Goal: Entertainment & Leisure: Consume media (video, audio)

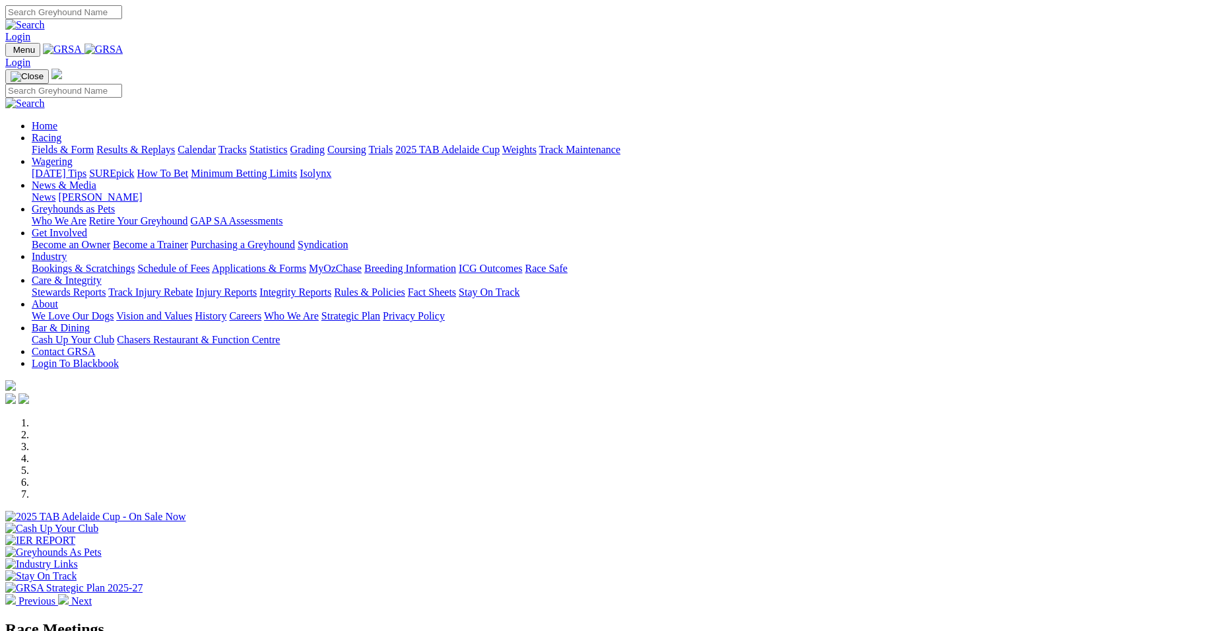
select select "QLD"
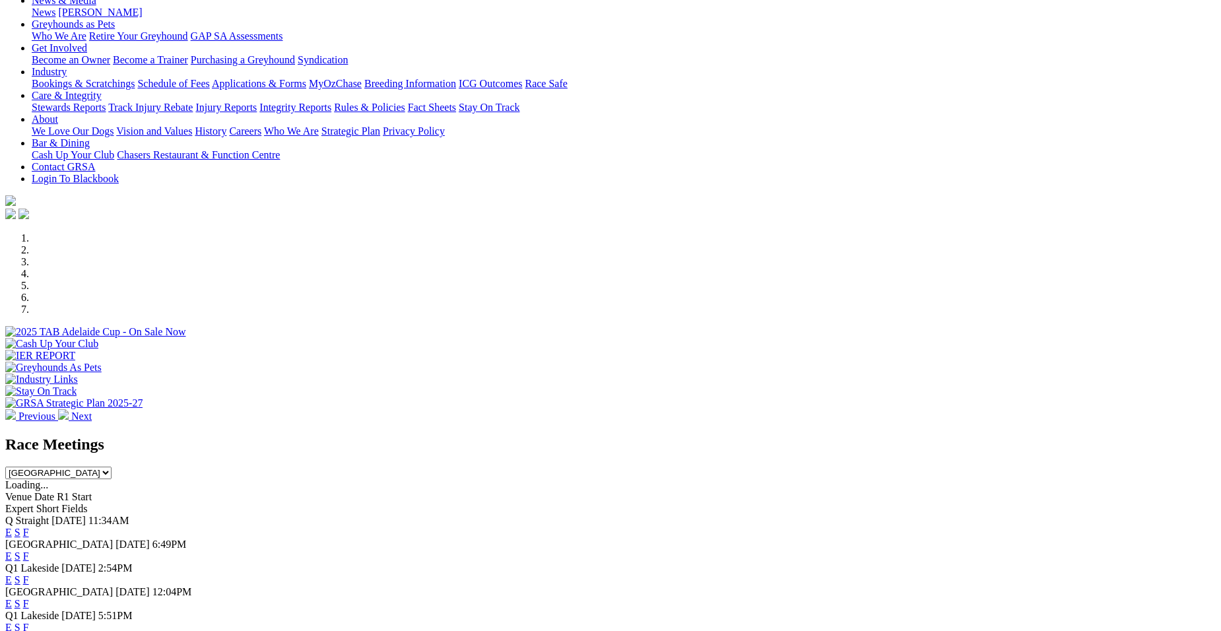
scroll to position [246, 0]
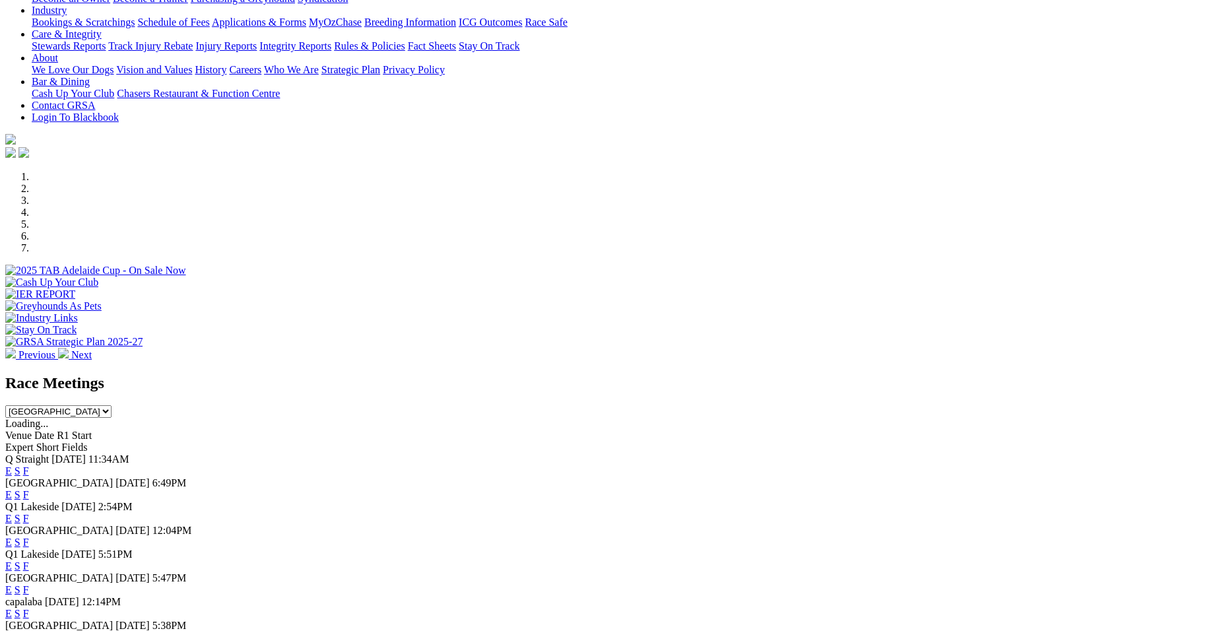
click at [12, 489] on link "E" at bounding box center [8, 494] width 7 height 11
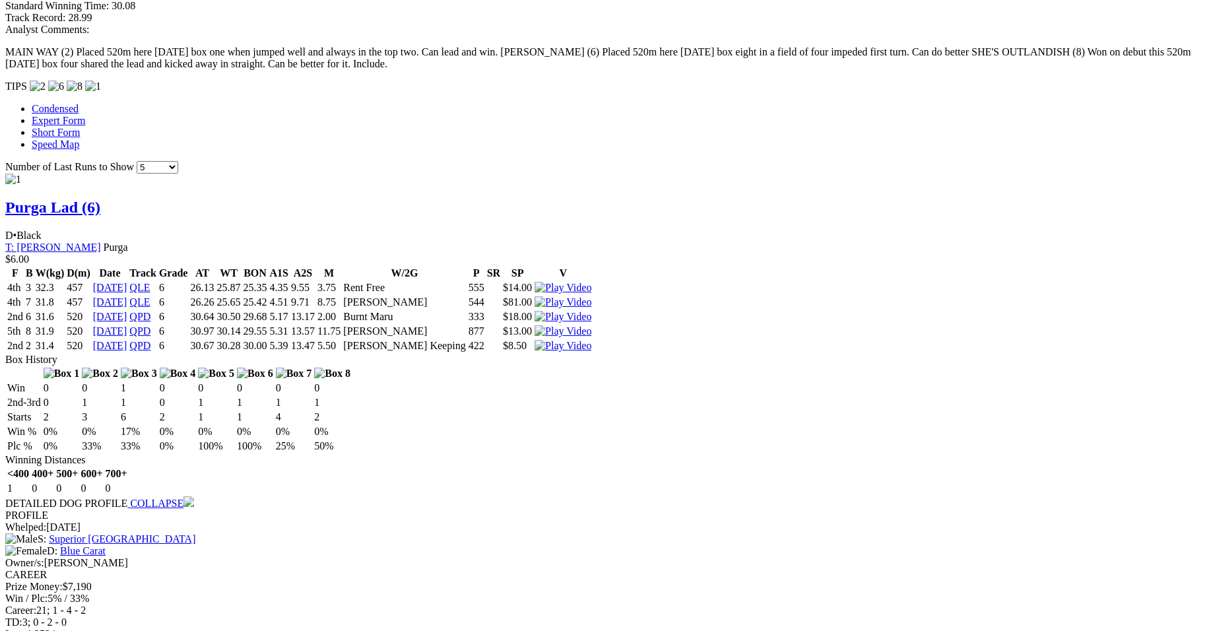
scroll to position [1161, 0]
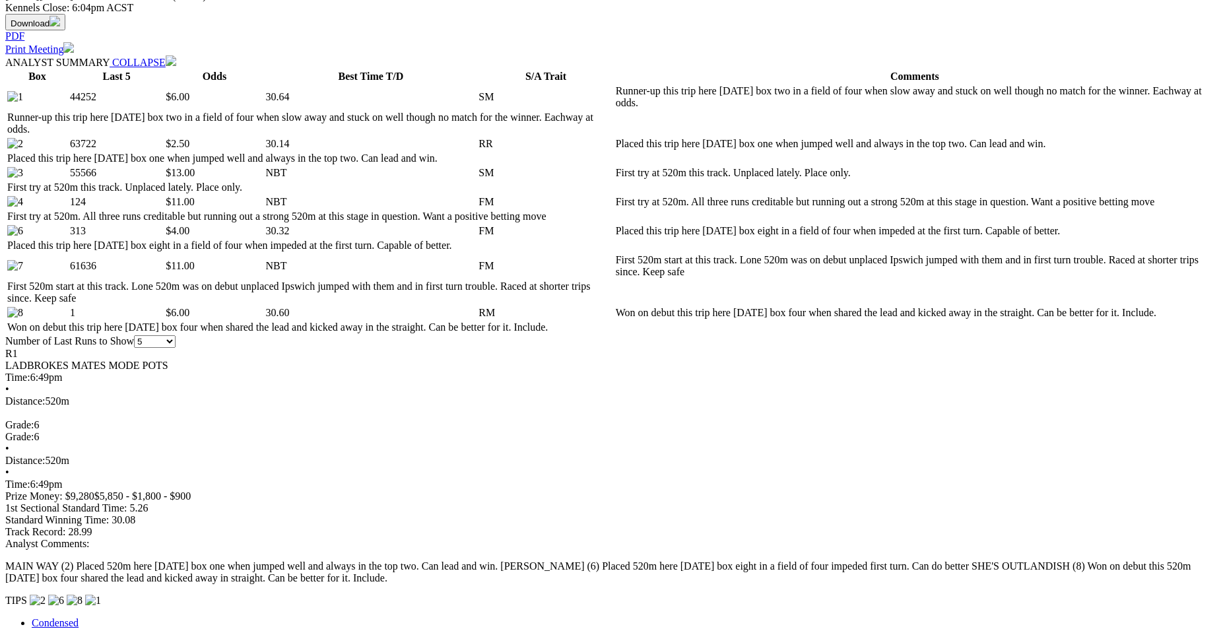
scroll to position [639, 0]
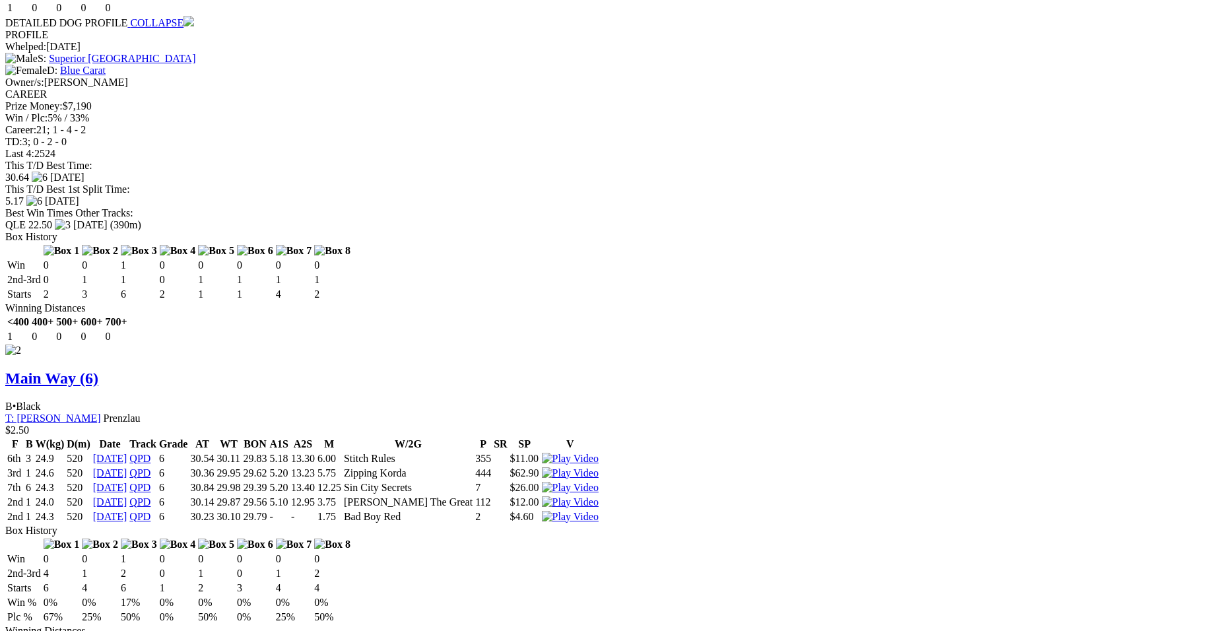
scroll to position [1660, 0]
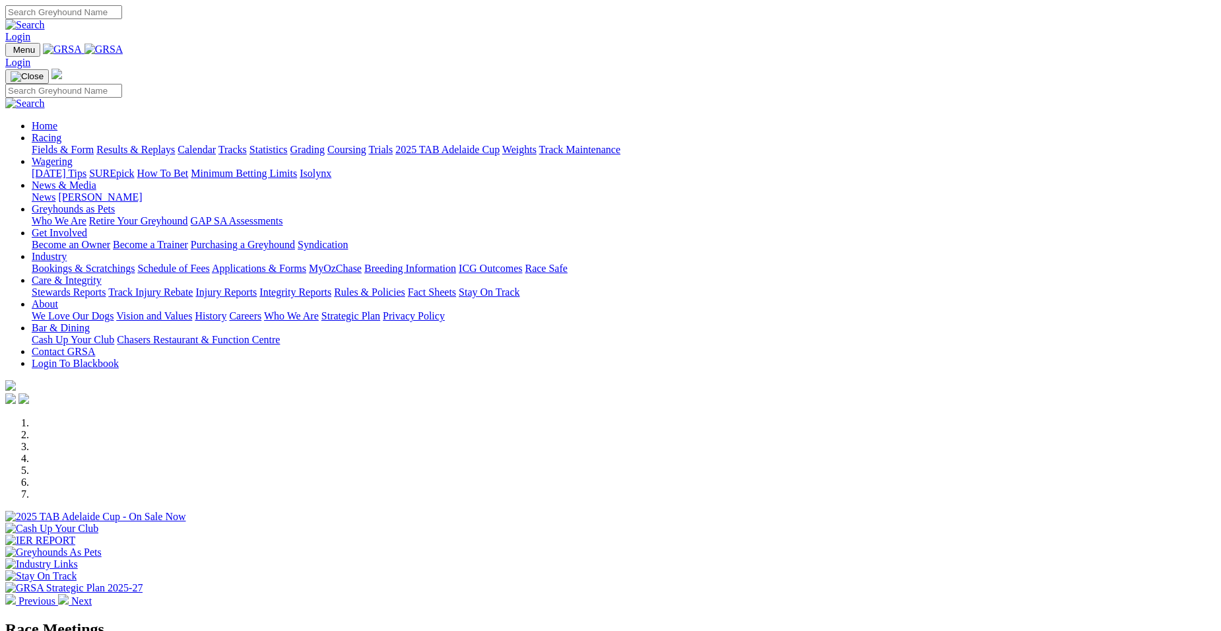
select select "QLD"
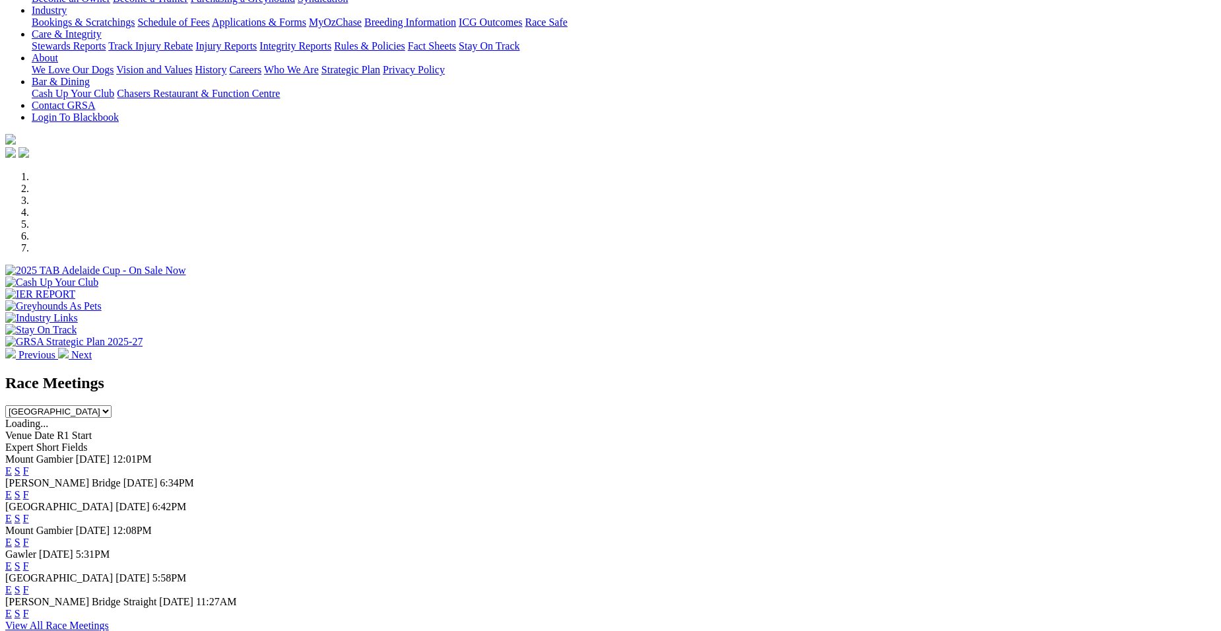
click at [112, 405] on select "South Australia New South Wales Northern Territory Queensland Tasmania Victoria…" at bounding box center [58, 411] width 106 height 13
click at [735, 465] on div "E S F" at bounding box center [610, 471] width 1210 height 12
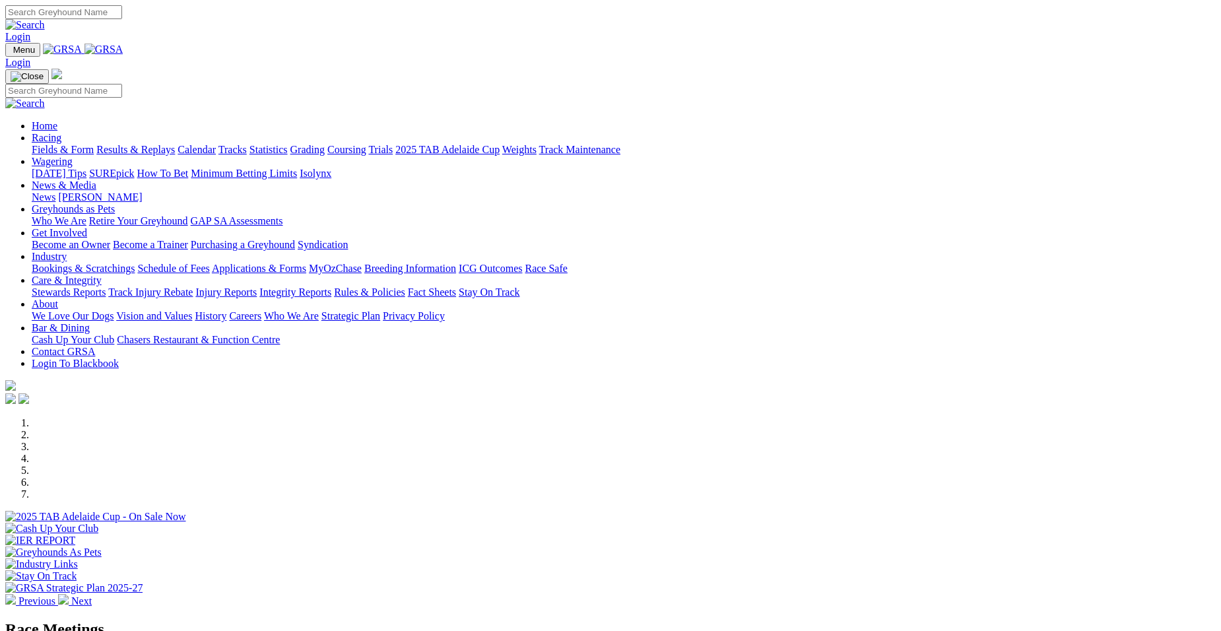
select select "QLD"
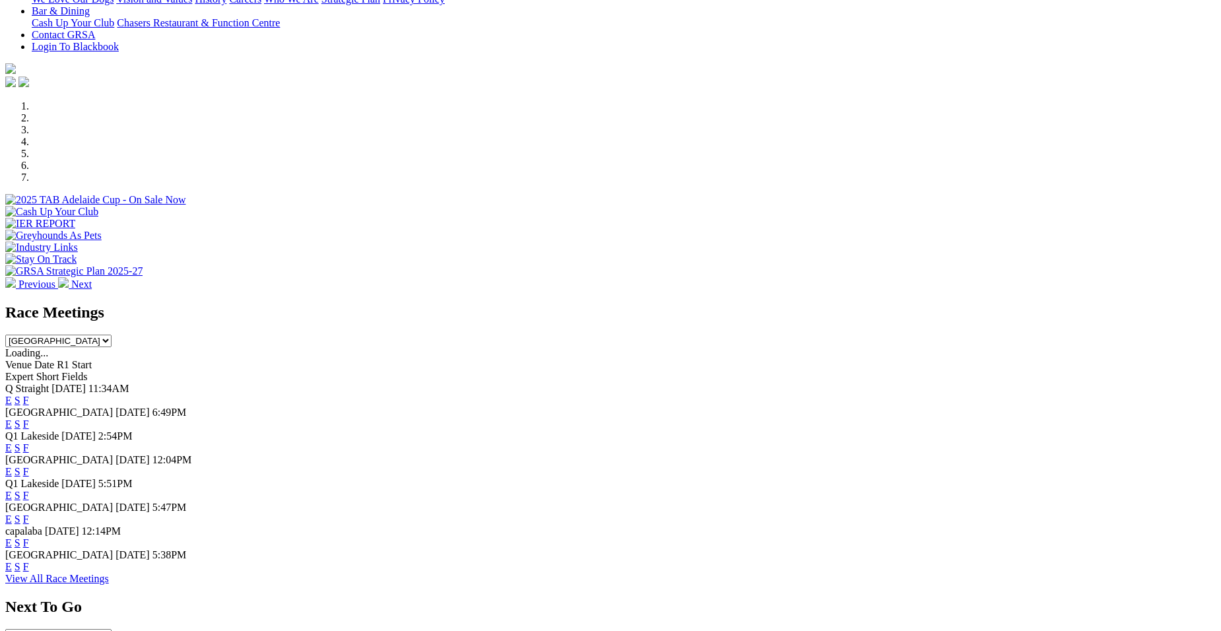
scroll to position [335, 0]
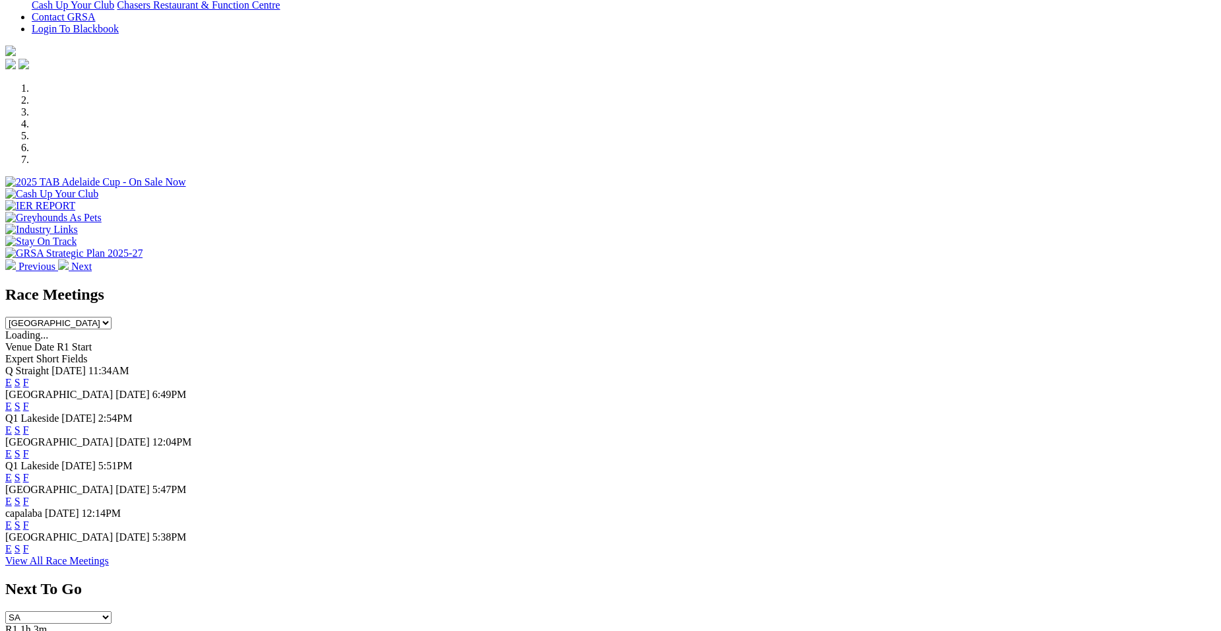
click at [12, 401] on link "E" at bounding box center [8, 406] width 7 height 11
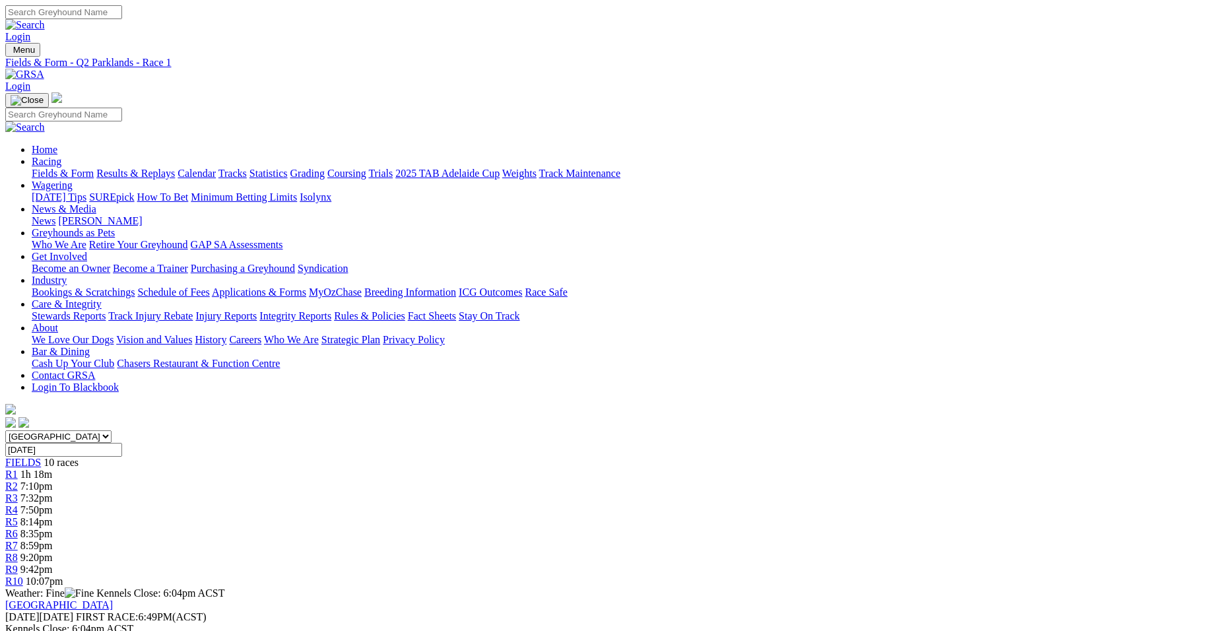
click at [18, 480] on span "R2" at bounding box center [11, 485] width 13 height 11
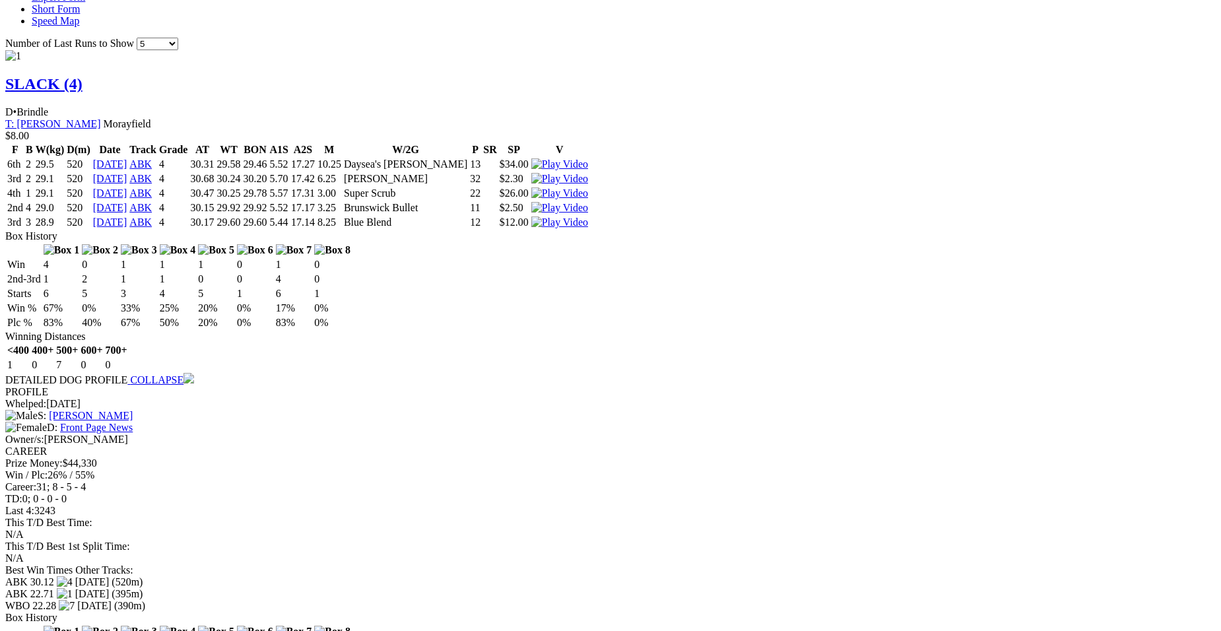
scroll to position [1197, 0]
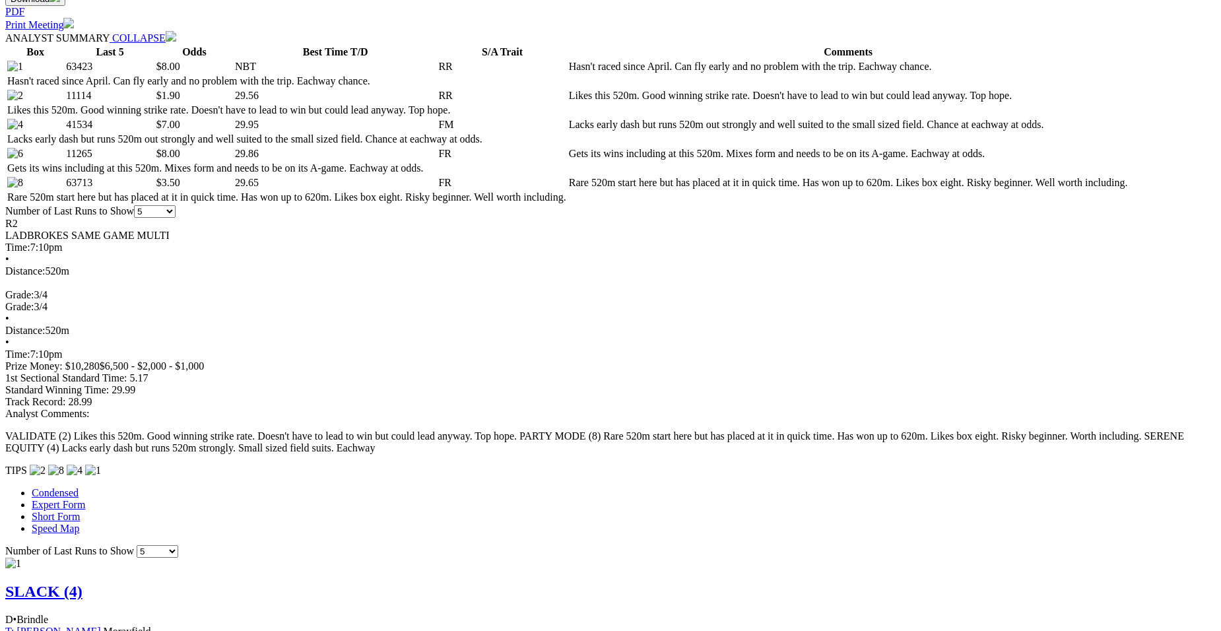
scroll to position [94, 0]
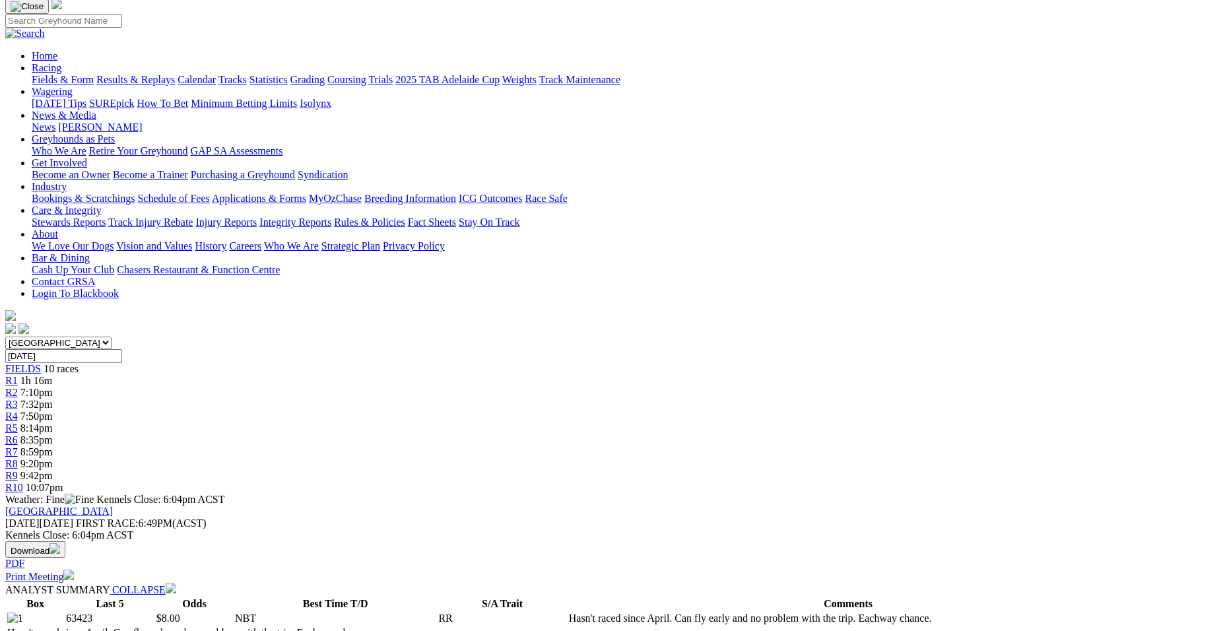
click at [53, 399] on span "7:32pm" at bounding box center [36, 404] width 32 height 11
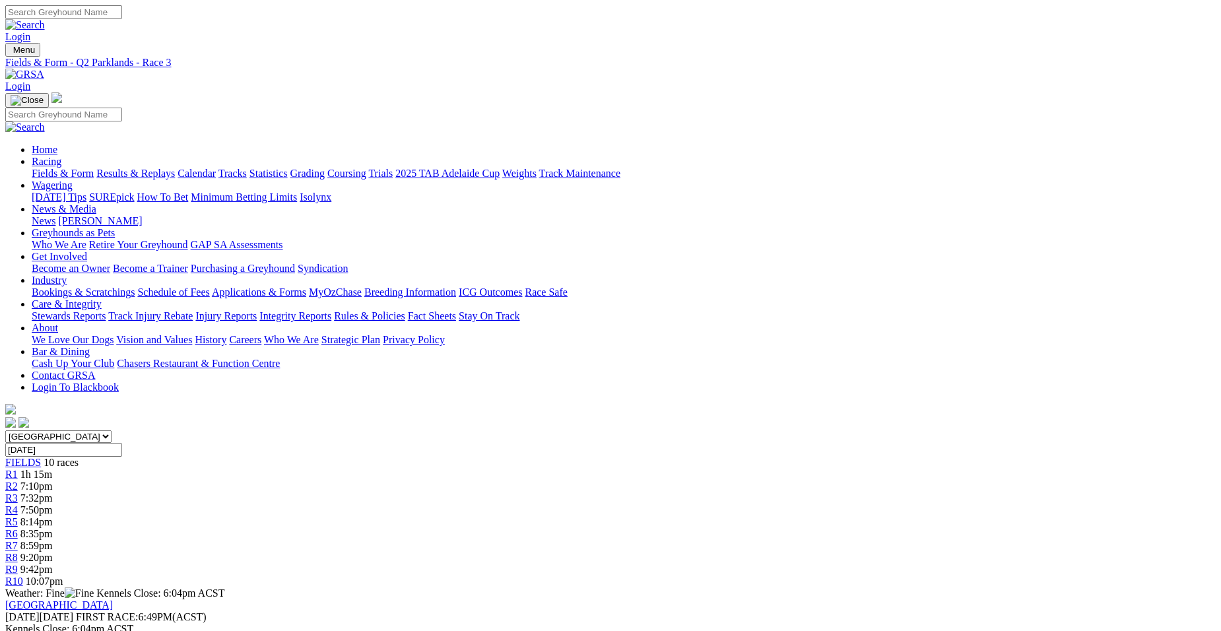
click at [53, 504] on span "7:50pm" at bounding box center [36, 509] width 32 height 11
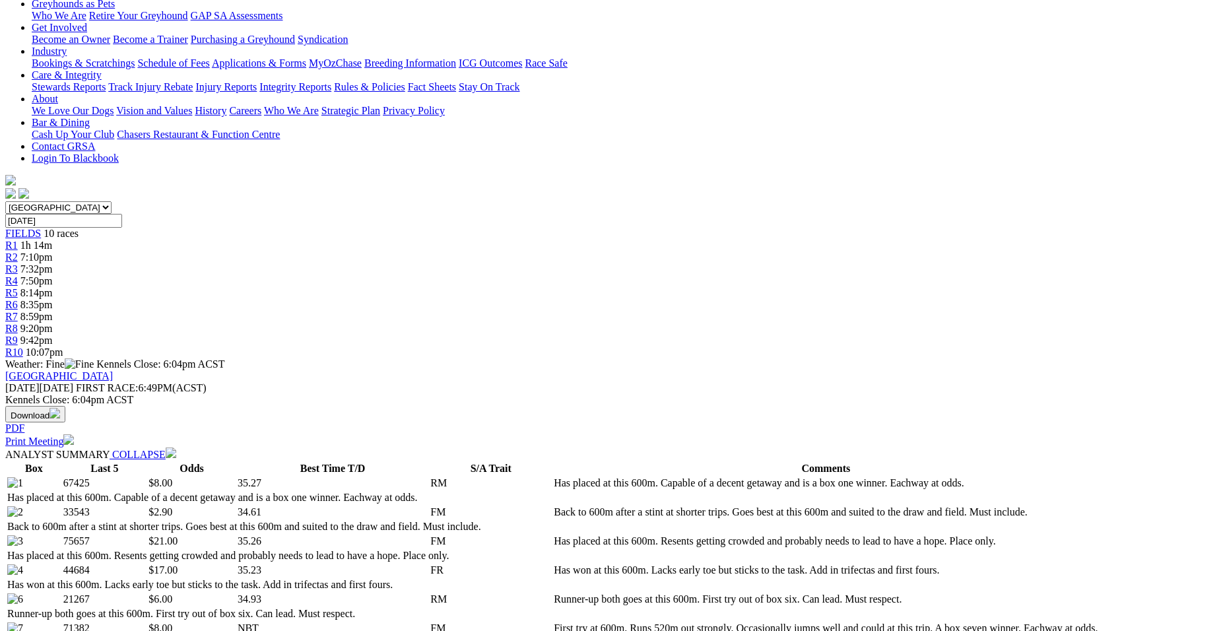
scroll to position [255, 0]
